Goal: Task Accomplishment & Management: Manage account settings

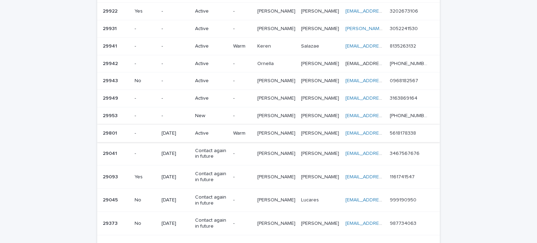
scroll to position [245, 0]
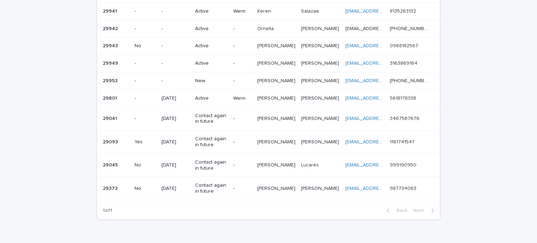
click at [192, 79] on td "-" at bounding box center [176, 80] width 34 height 17
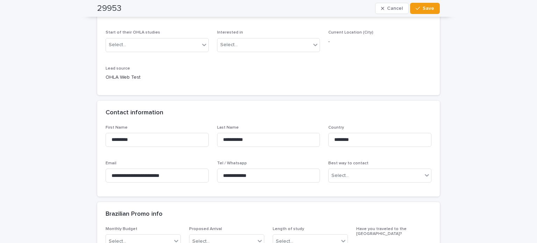
scroll to position [140, 0]
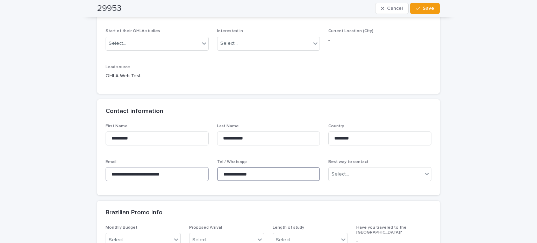
drag, startPoint x: 259, startPoint y: 174, endPoint x: 192, endPoint y: 169, distance: 67.0
click at [192, 169] on div "**********" at bounding box center [269, 155] width 326 height 63
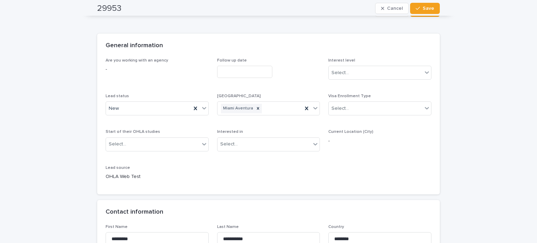
scroll to position [0, 0]
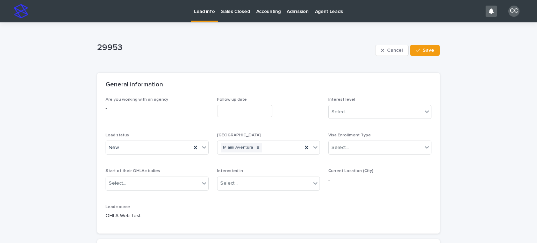
click at [122, 156] on div "Lead status New" at bounding box center [157, 146] width 103 height 27
click at [122, 149] on div "New" at bounding box center [148, 148] width 85 height 12
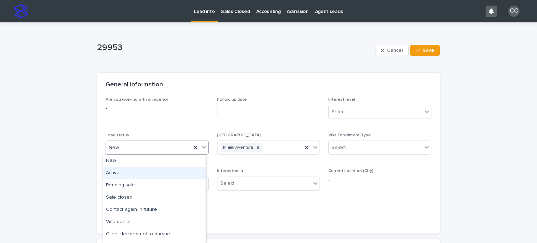
click at [121, 171] on div "Active" at bounding box center [154, 173] width 103 height 12
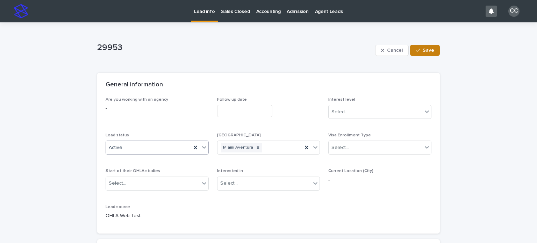
click at [425, 48] on span "Save" at bounding box center [429, 50] width 12 height 5
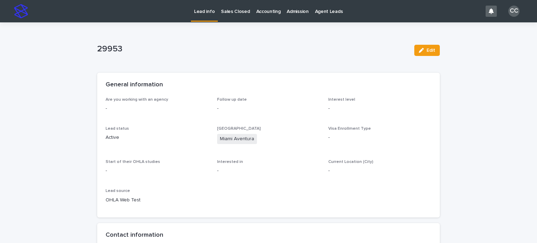
click at [211, 9] on p "Lead info" at bounding box center [204, 7] width 21 height 15
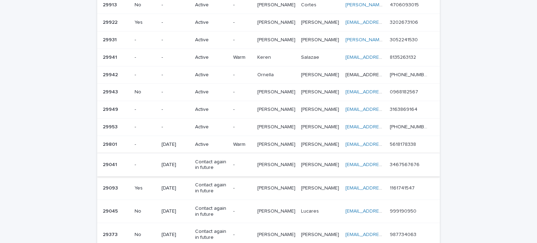
scroll to position [210, 0]
